Goal: Task Accomplishment & Management: Manage account settings

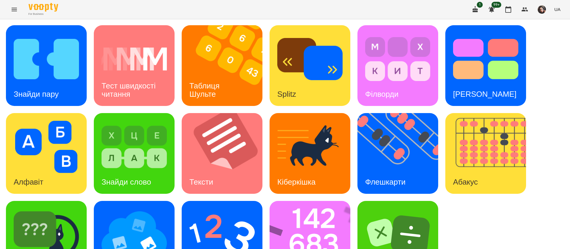
scroll to position [0, 0]
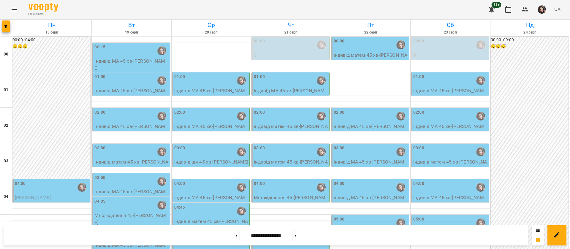
scroll to position [89, 0]
click at [57, 181] on div "04:00" at bounding box center [52, 188] width 74 height 14
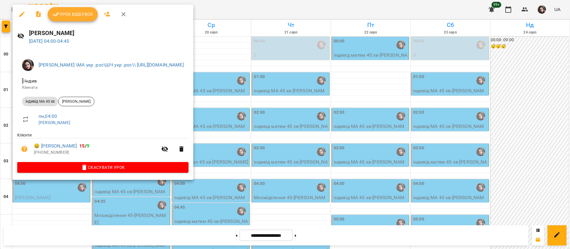
click at [81, 14] on span "Урок відбувся" at bounding box center [73, 14] width 40 height 7
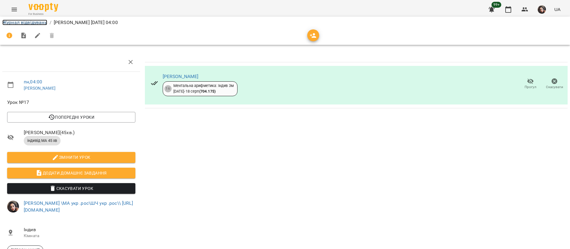
click at [35, 24] on link "Журнал відвідувань" at bounding box center [24, 23] width 45 height 6
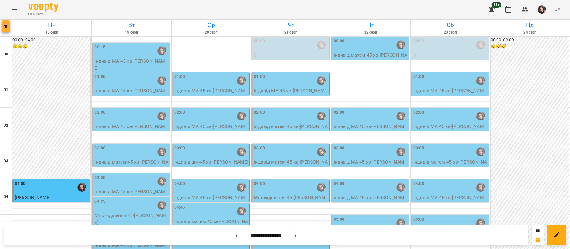
click at [7, 29] on button "button" at bounding box center [6, 26] width 8 height 12
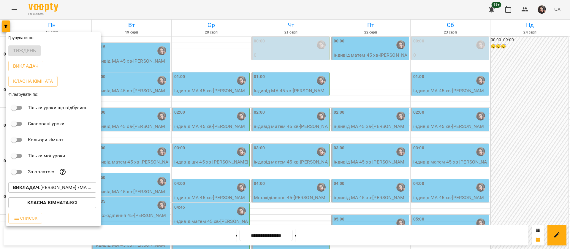
click at [29, 185] on button "Викладач : [PERSON_NAME] \МА укр .рос\ШЧ укр .рос\\ [URL][DOMAIN_NAME]" at bounding box center [52, 187] width 88 height 11
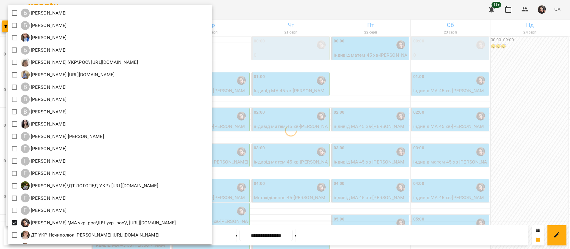
scroll to position [223, 0]
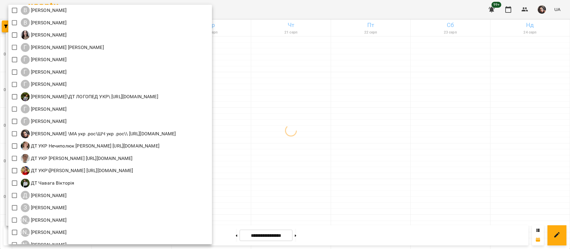
click at [344, 6] on div at bounding box center [285, 124] width 570 height 249
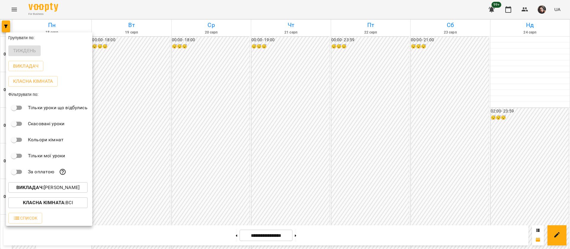
click at [344, 6] on div at bounding box center [285, 124] width 570 height 249
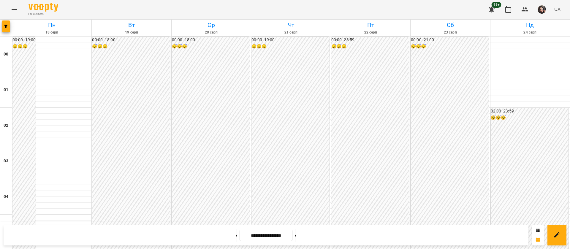
scroll to position [579, 0]
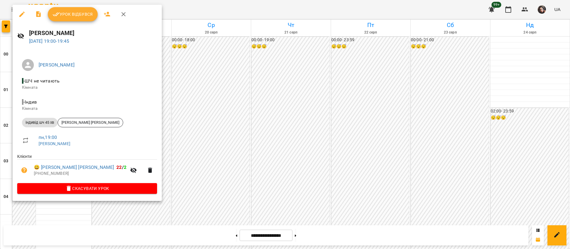
click at [295, 6] on div at bounding box center [285, 124] width 570 height 249
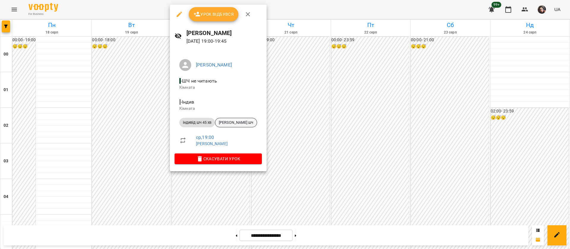
click at [223, 122] on span "[PERSON_NAME] шч" at bounding box center [236, 122] width 42 height 5
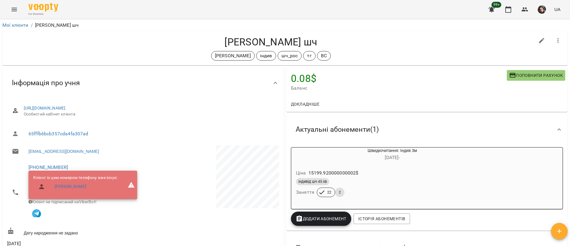
click at [14, 10] on icon "Menu" at bounding box center [14, 9] width 7 height 7
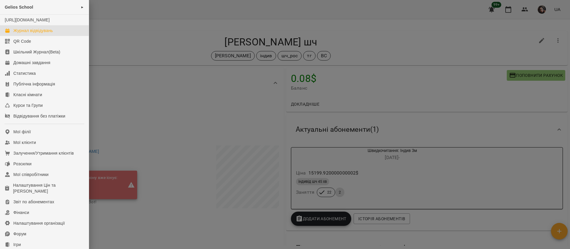
click at [37, 34] on div "Журнал відвідувань" at bounding box center [32, 31] width 39 height 6
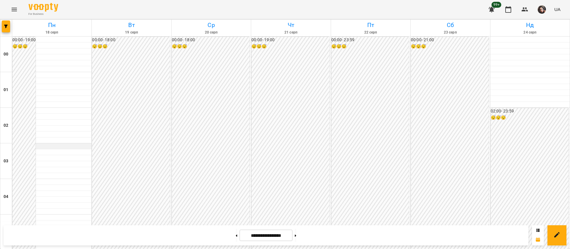
scroll to position [624, 0]
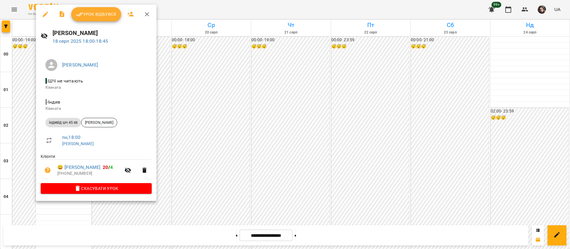
click at [197, 7] on div at bounding box center [285, 124] width 570 height 249
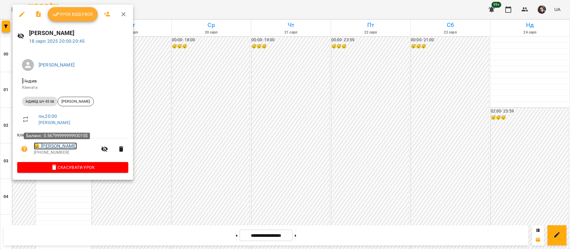
click at [67, 146] on link "😀 [PERSON_NAME]" at bounding box center [55, 146] width 43 height 7
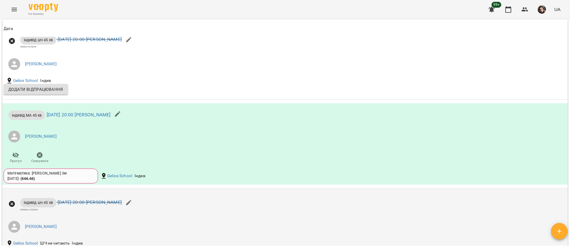
scroll to position [624, 0]
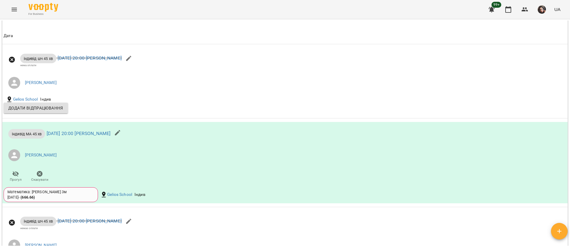
click at [140, 9] on div "For Business 99+ UA" at bounding box center [285, 9] width 570 height 19
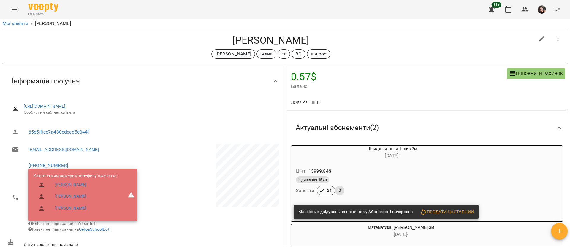
scroll to position [0, 0]
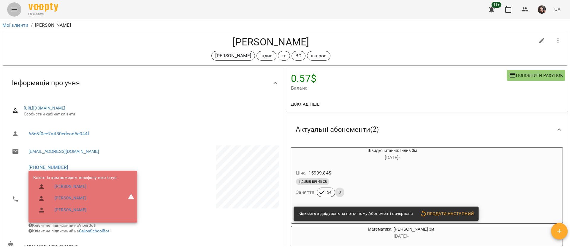
click at [13, 12] on icon "Menu" at bounding box center [14, 9] width 7 height 7
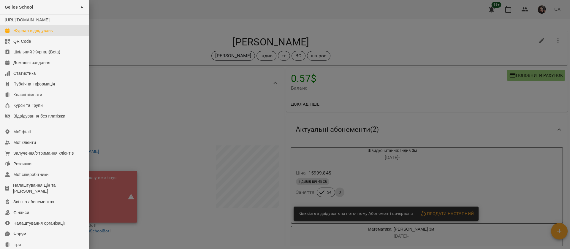
click at [20, 34] on div "Журнал відвідувань" at bounding box center [32, 31] width 39 height 6
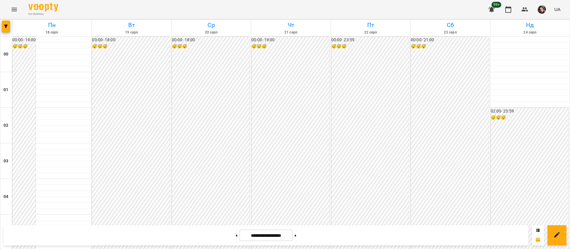
scroll to position [669, 0]
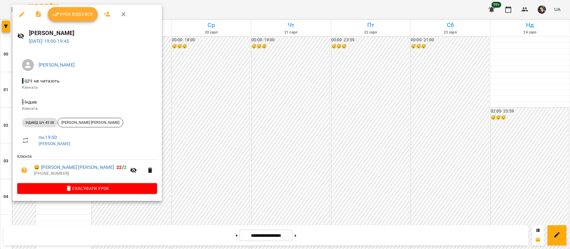
click at [195, 8] on div at bounding box center [285, 124] width 570 height 249
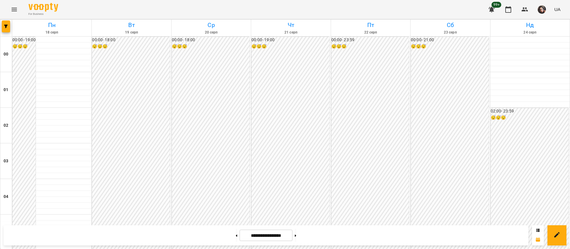
click at [11, 12] on icon "Menu" at bounding box center [14, 9] width 7 height 7
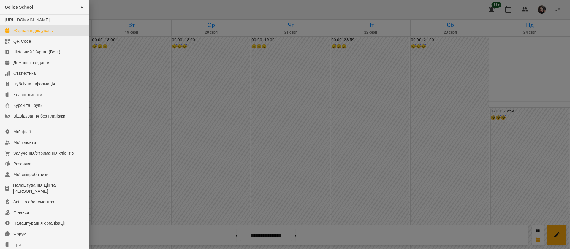
click at [116, 9] on div at bounding box center [285, 124] width 570 height 249
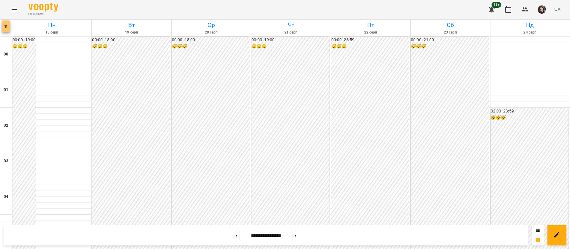
click at [6, 27] on icon "button" at bounding box center [6, 27] width 4 height 4
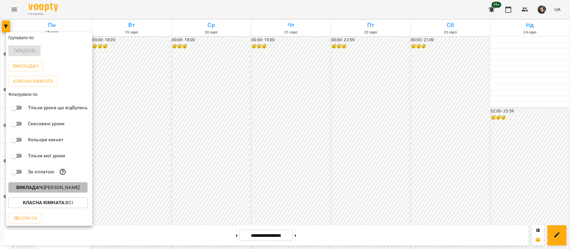
click at [36, 190] on b "Викладач :" at bounding box center [29, 188] width 27 height 6
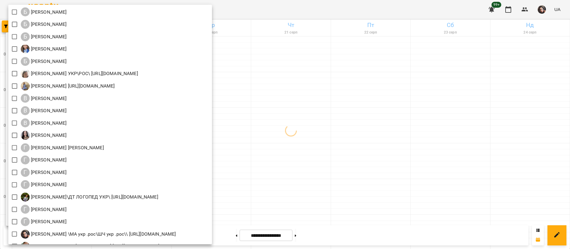
scroll to position [134, 0]
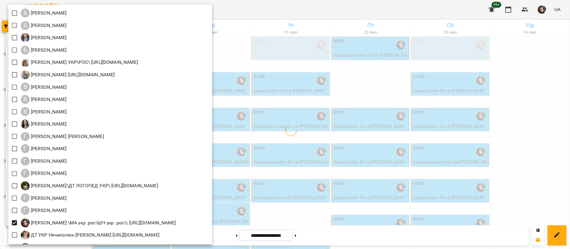
click at [393, 10] on div at bounding box center [285, 124] width 570 height 249
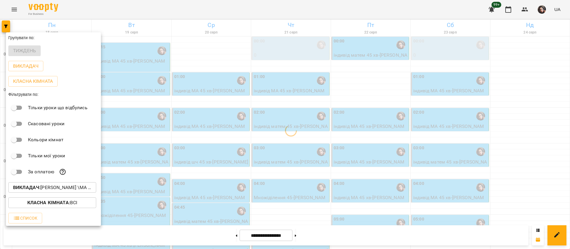
click at [393, 10] on div at bounding box center [285, 124] width 570 height 249
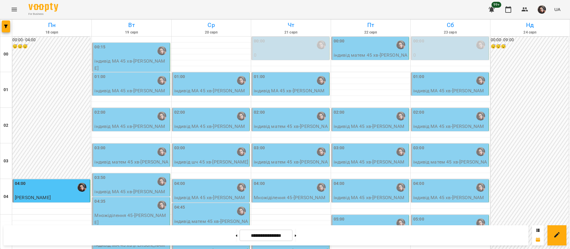
scroll to position [669, 0]
